Goal: Information Seeking & Learning: Learn about a topic

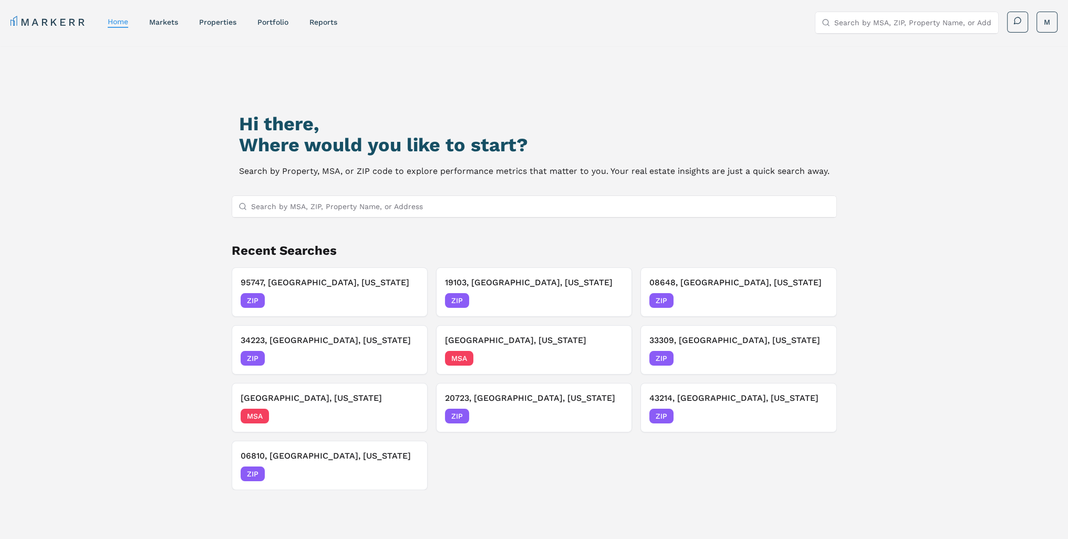
click at [358, 208] on input "Search by MSA, ZIP, Property Name, or Address" at bounding box center [540, 206] width 579 height 21
type input "78223"
click at [333, 227] on div "78223, San Antonio, Texas" at bounding box center [301, 227] width 122 height 11
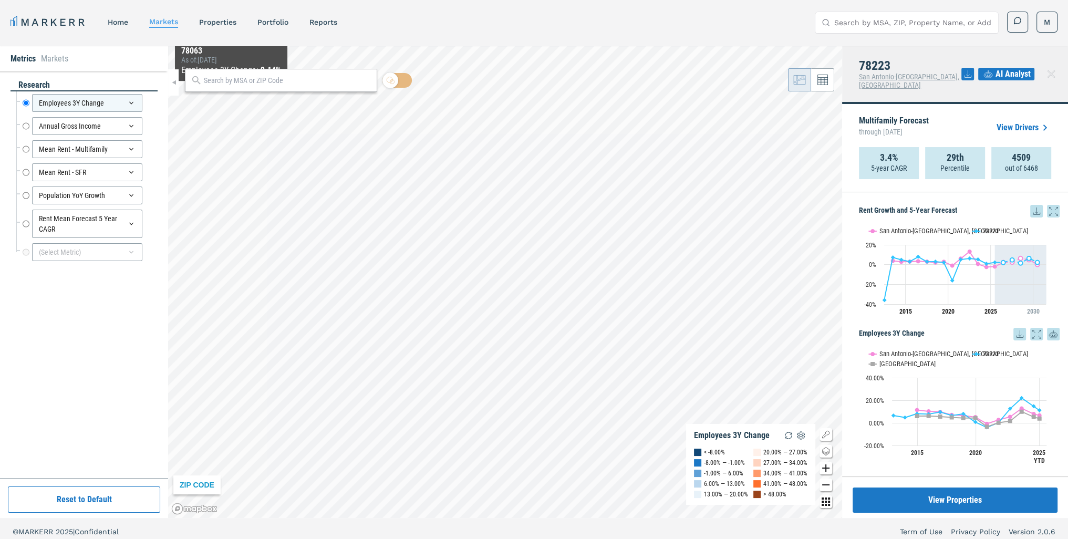
click at [232, 87] on div at bounding box center [281, 80] width 192 height 23
click at [227, 80] on input "text" at bounding box center [288, 80] width 168 height 11
type input "78233"
click at [229, 103] on div "78233, San Antonio, Texas" at bounding box center [254, 103] width 123 height 11
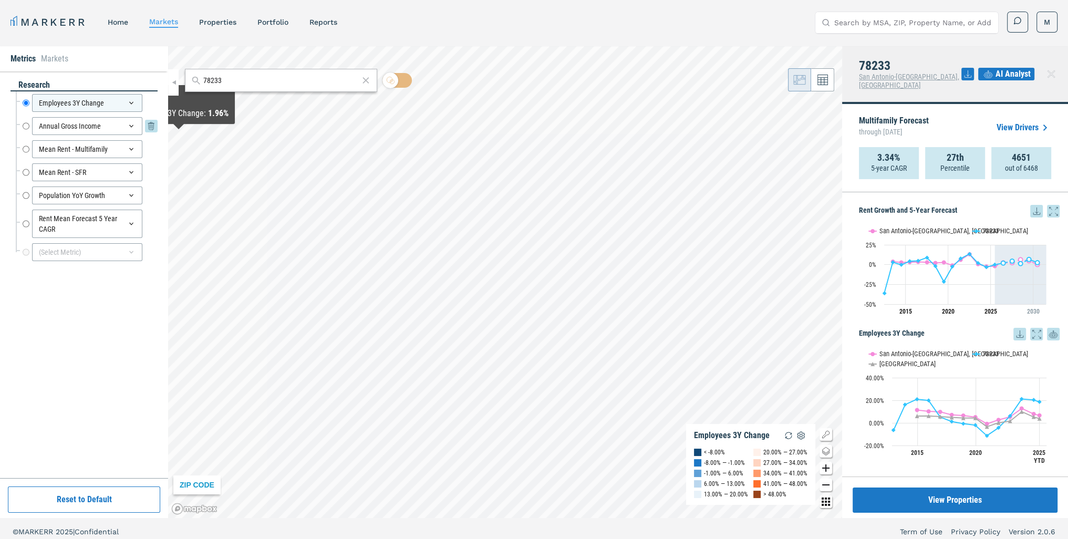
click at [23, 123] on input "Annual Gross Income" at bounding box center [26, 126] width 7 height 18
radio input "false"
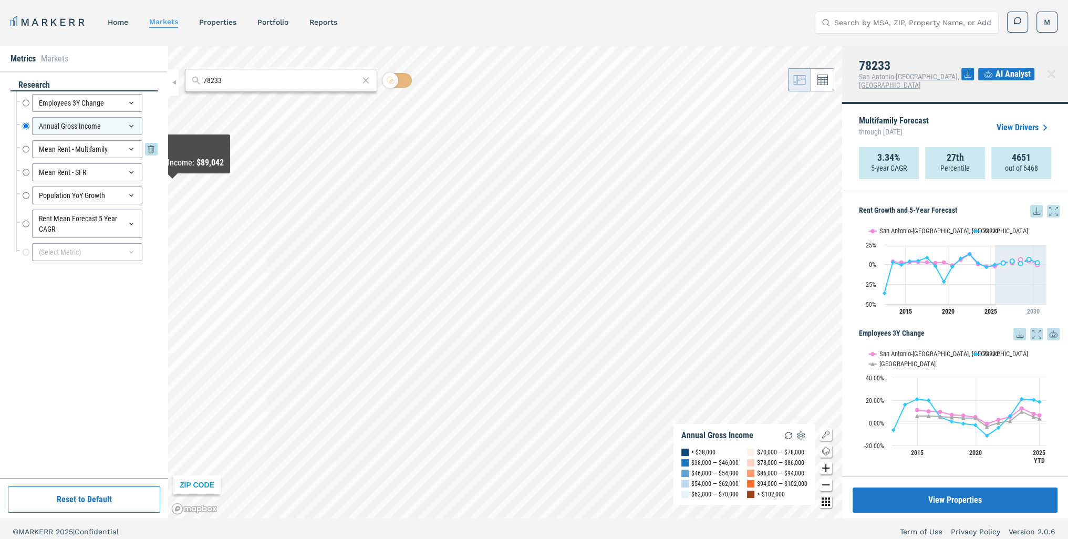
click at [25, 146] on input "Mean Rent - Multifamily" at bounding box center [26, 149] width 7 height 18
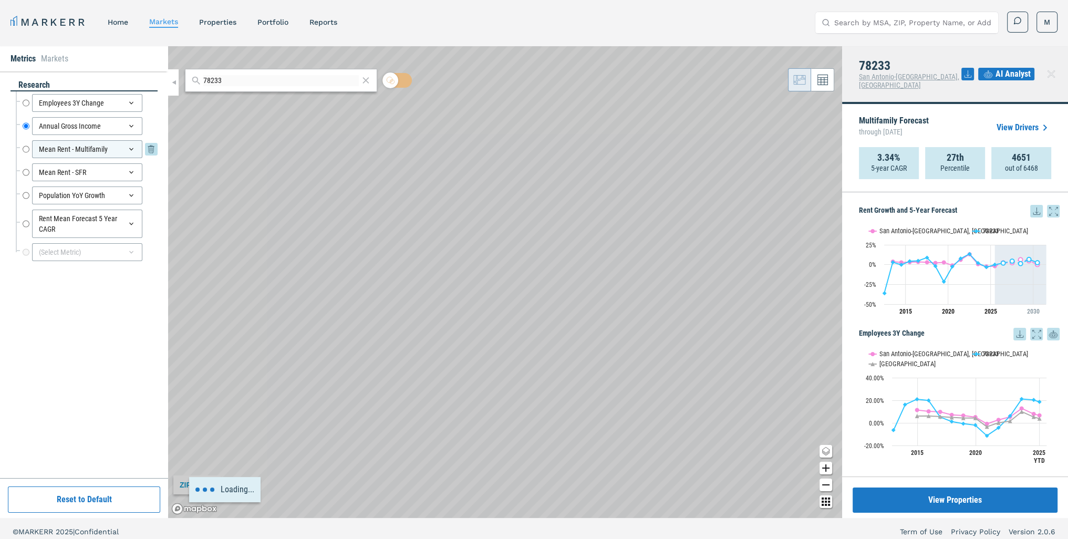
radio input "false"
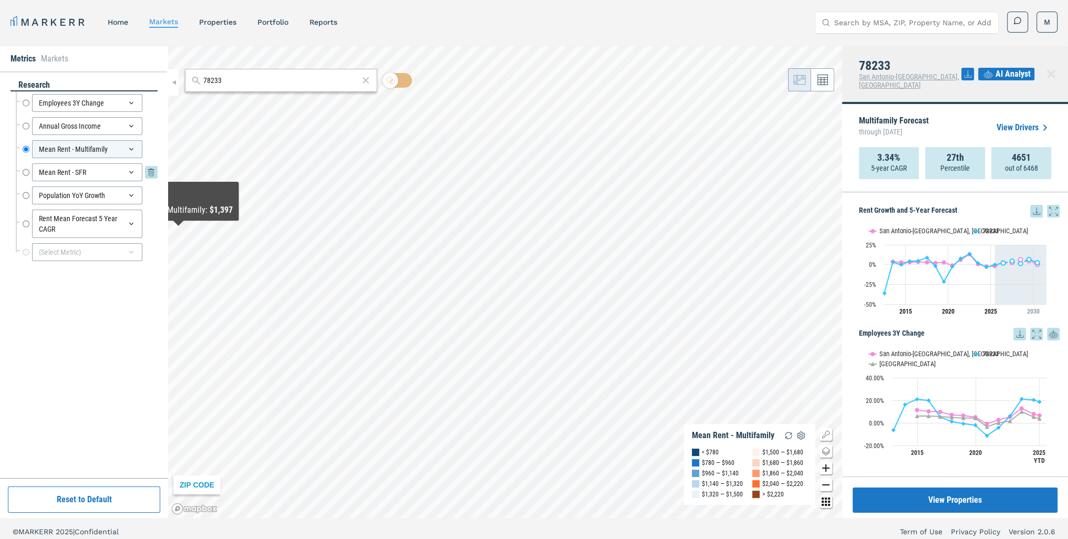
click at [25, 170] on input "Mean Rent - SFR" at bounding box center [26, 172] width 7 height 18
radio input "false"
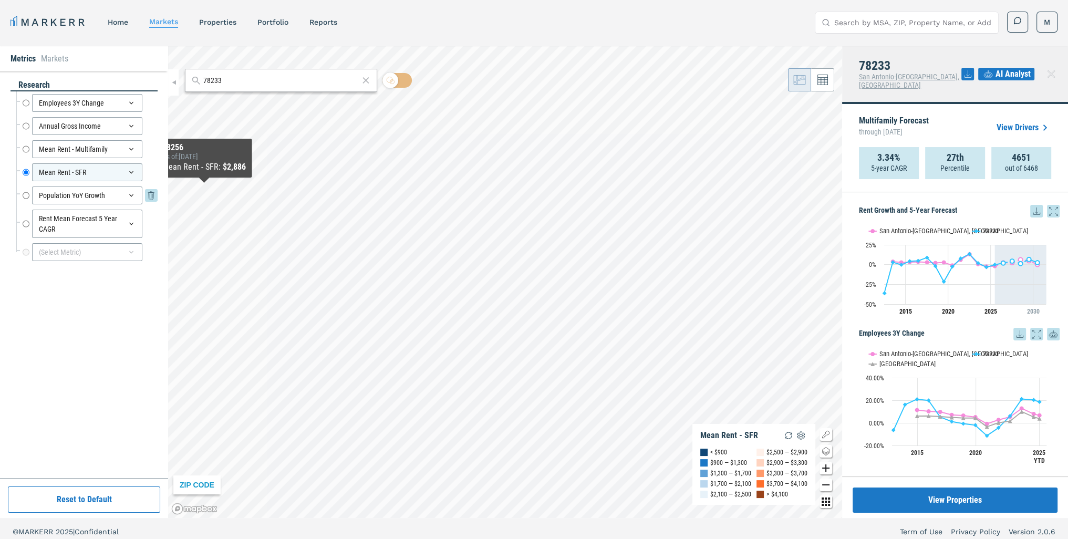
click at [26, 196] on input "Population YoY Growth" at bounding box center [26, 195] width 7 height 18
radio input "false"
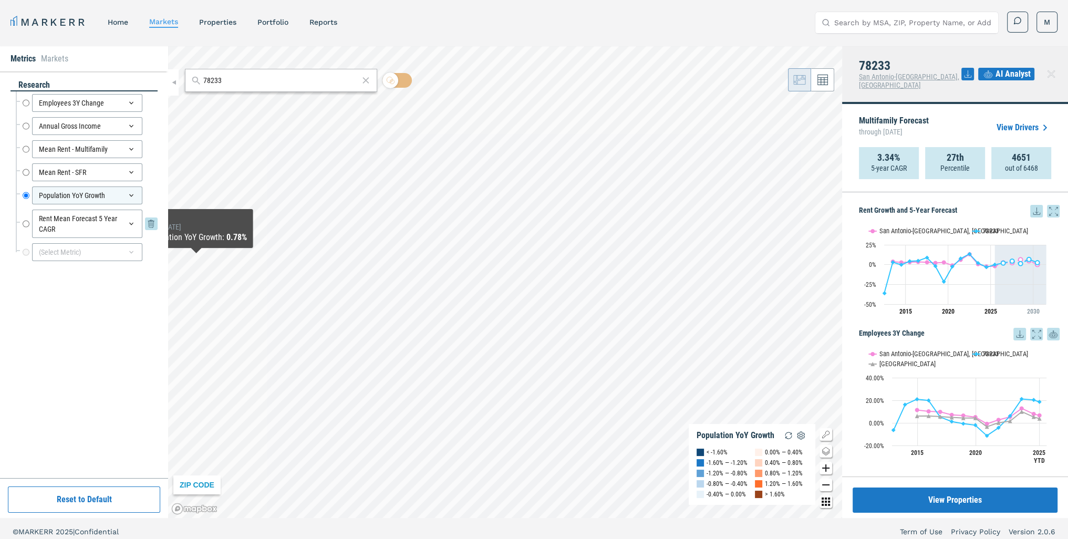
click at [25, 222] on input "Rent Mean Forecast 5 Year CAGR" at bounding box center [26, 224] width 7 height 28
radio input "false"
radio input "true"
